Goal: Information Seeking & Learning: Learn about a topic

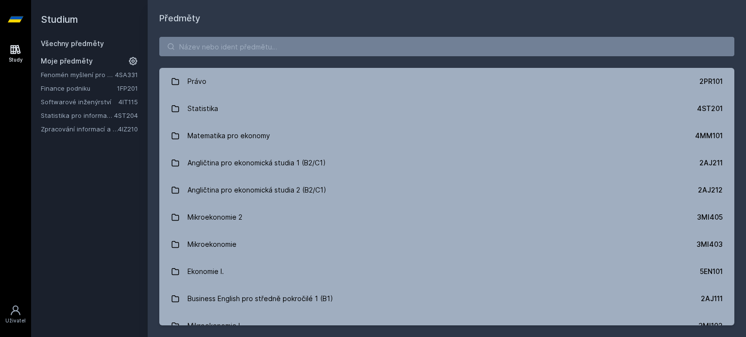
click at [83, 44] on link "Všechny předměty" at bounding box center [72, 43] width 63 height 8
click at [208, 42] on input "search" at bounding box center [446, 46] width 575 height 19
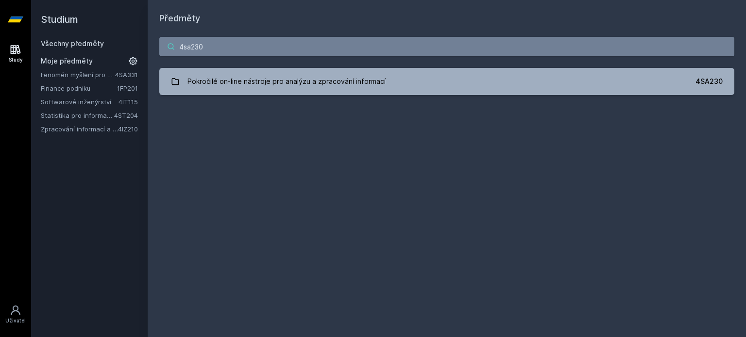
type input "4sa230"
click at [240, 67] on div "4sa230 Pokročilé on-line nástroje pro analýzu a zpracování informací 4SA230 Jej…" at bounding box center [447, 66] width 598 height 82
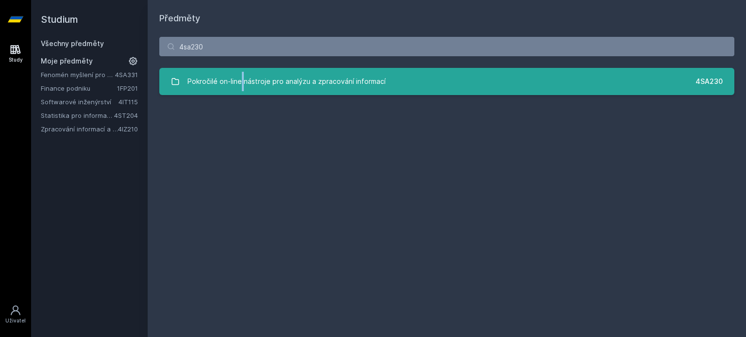
click at [249, 83] on div "Pokročilé on-line nástroje pro analýzu a zpracování informací" at bounding box center [286, 81] width 198 height 19
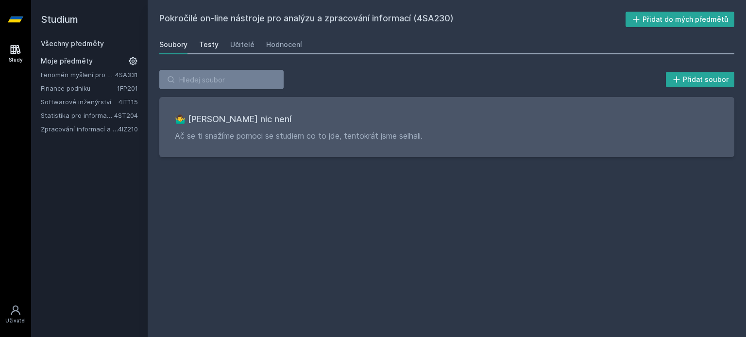
click at [213, 45] on div "Testy" at bounding box center [208, 45] width 19 height 10
click at [250, 46] on div "Učitelé" at bounding box center [242, 45] width 24 height 10
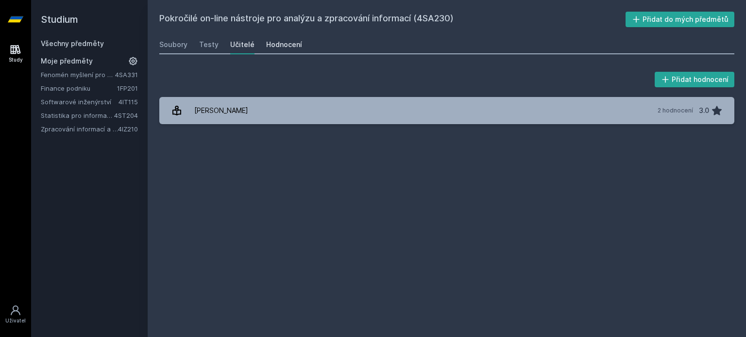
click at [273, 47] on div "Hodnocení" at bounding box center [284, 45] width 36 height 10
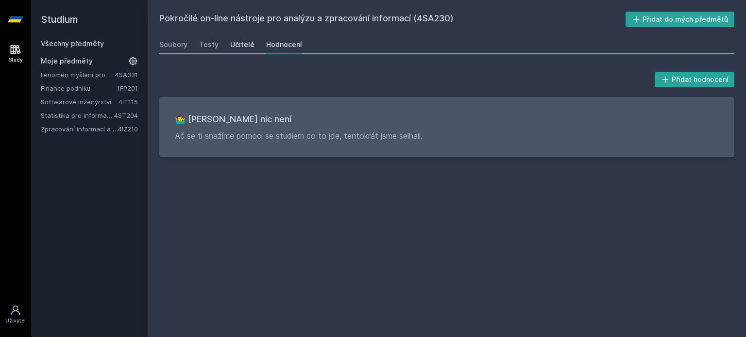
click at [232, 48] on div "Učitelé" at bounding box center [242, 45] width 24 height 10
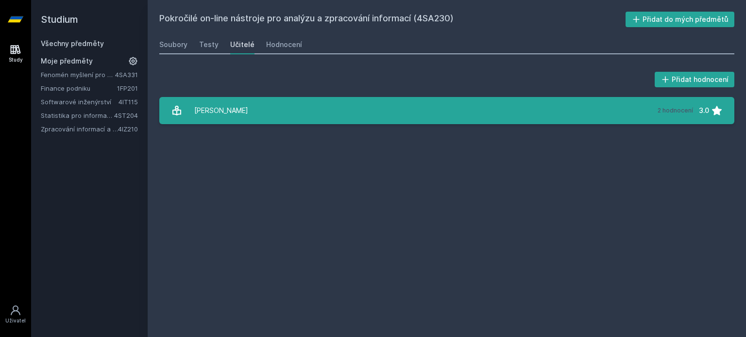
click at [248, 108] on div "[PERSON_NAME]" at bounding box center [221, 110] width 54 height 19
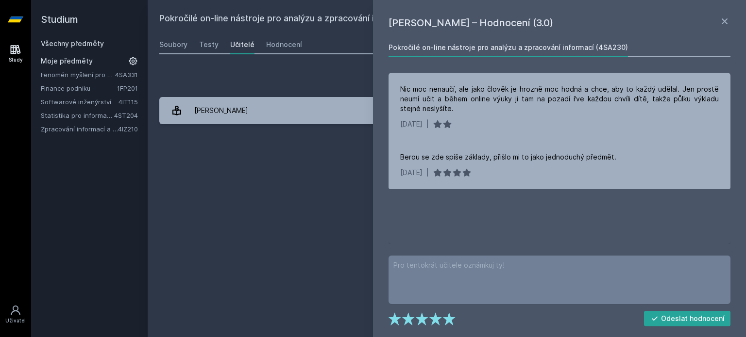
click at [716, 19] on h1 "[PERSON_NAME] – Hodnocení (3.0)" at bounding box center [553, 23] width 330 height 15
click at [724, 19] on icon at bounding box center [724, 22] width 12 height 12
